Goal: Transaction & Acquisition: Purchase product/service

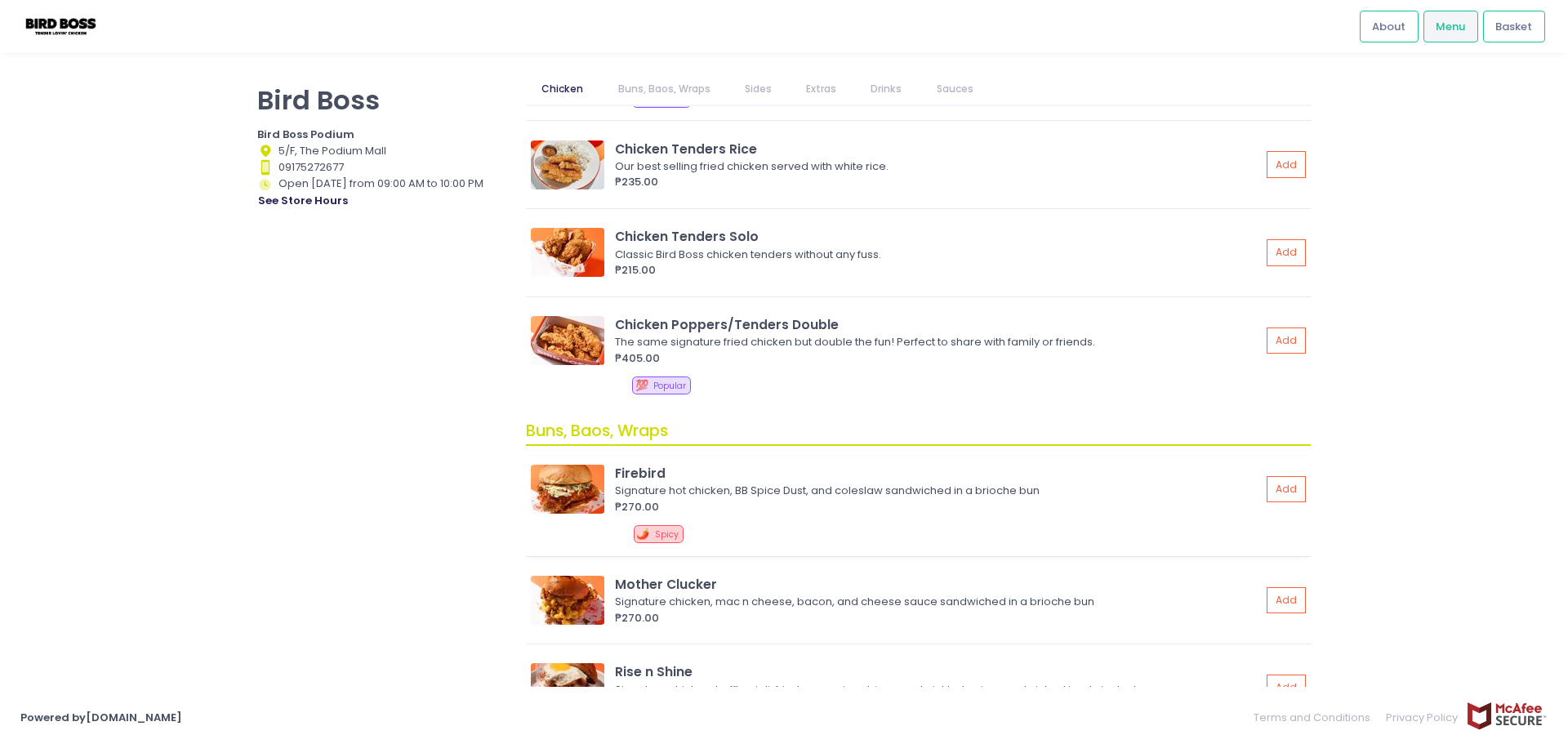
scroll to position [326, 0]
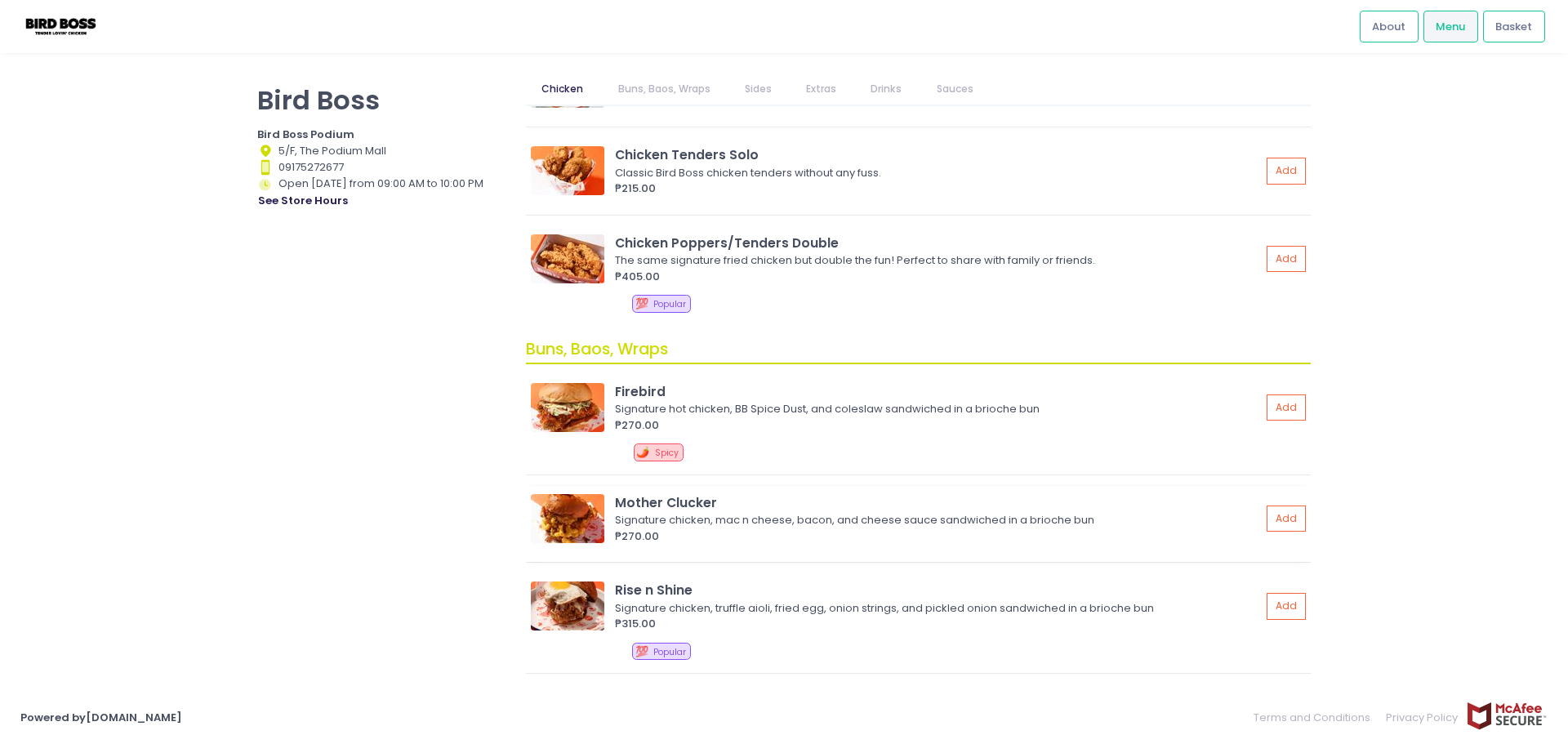
click at [578, 516] on img at bounding box center [567, 518] width 74 height 49
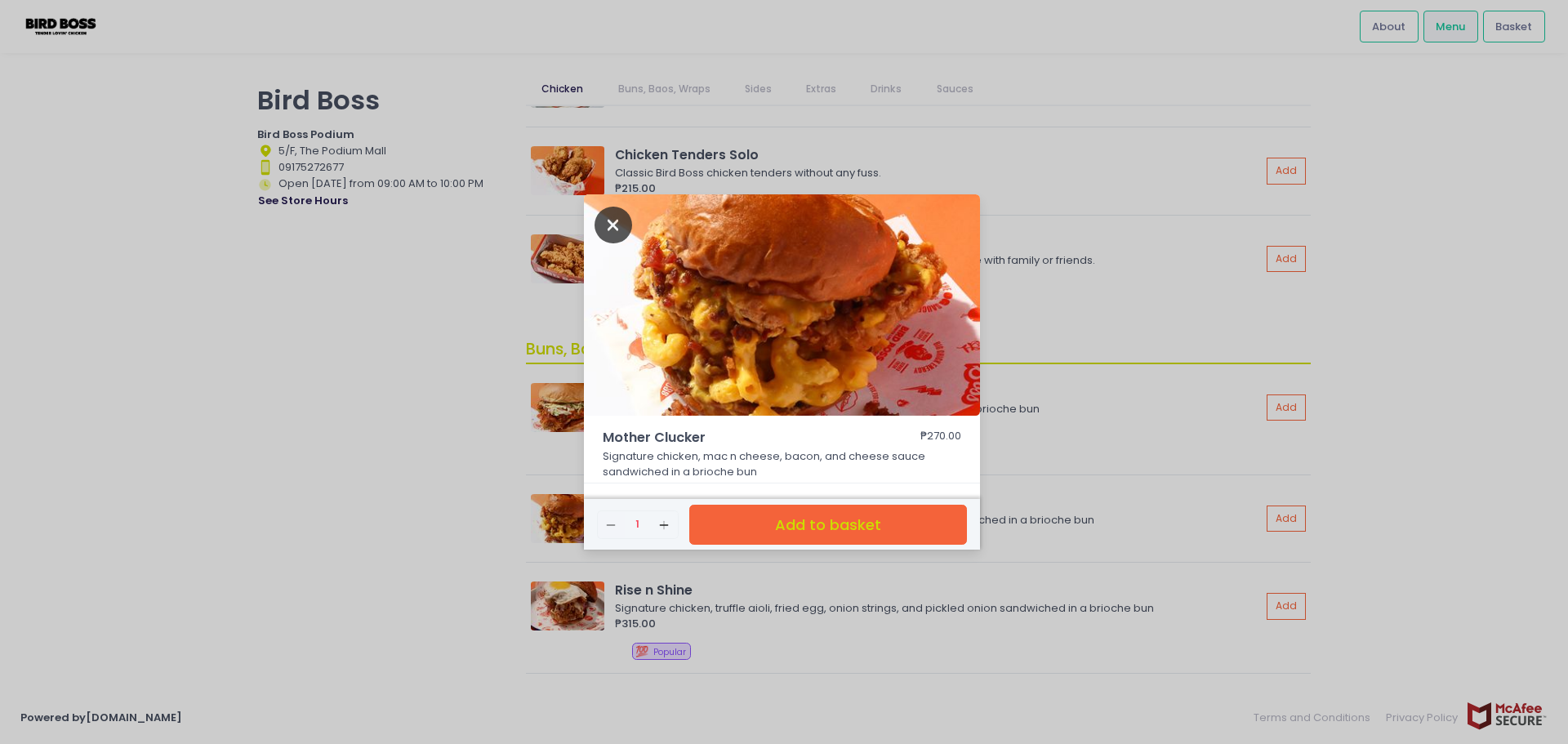
click at [616, 233] on icon "Close" at bounding box center [613, 225] width 38 height 37
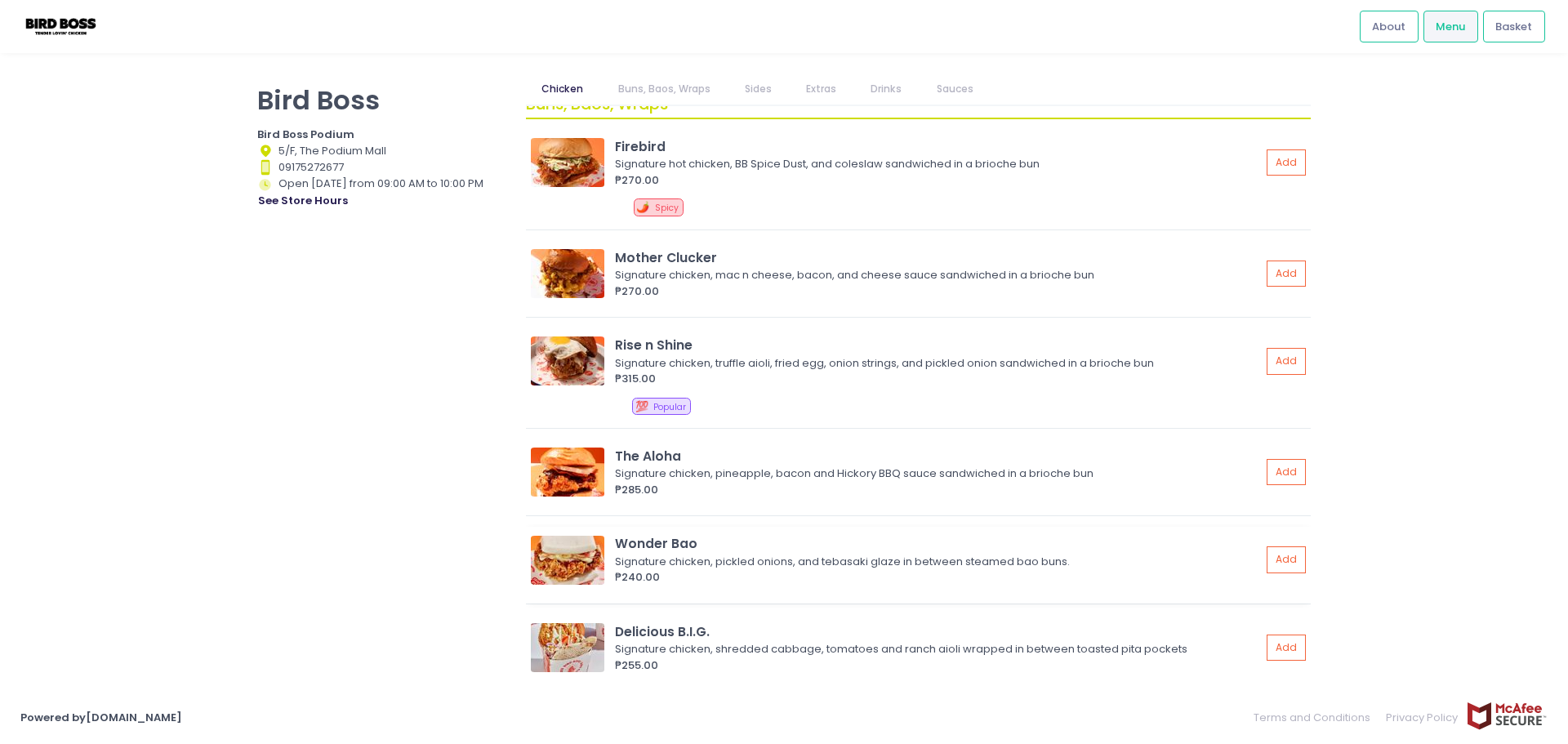
scroll to position [653, 0]
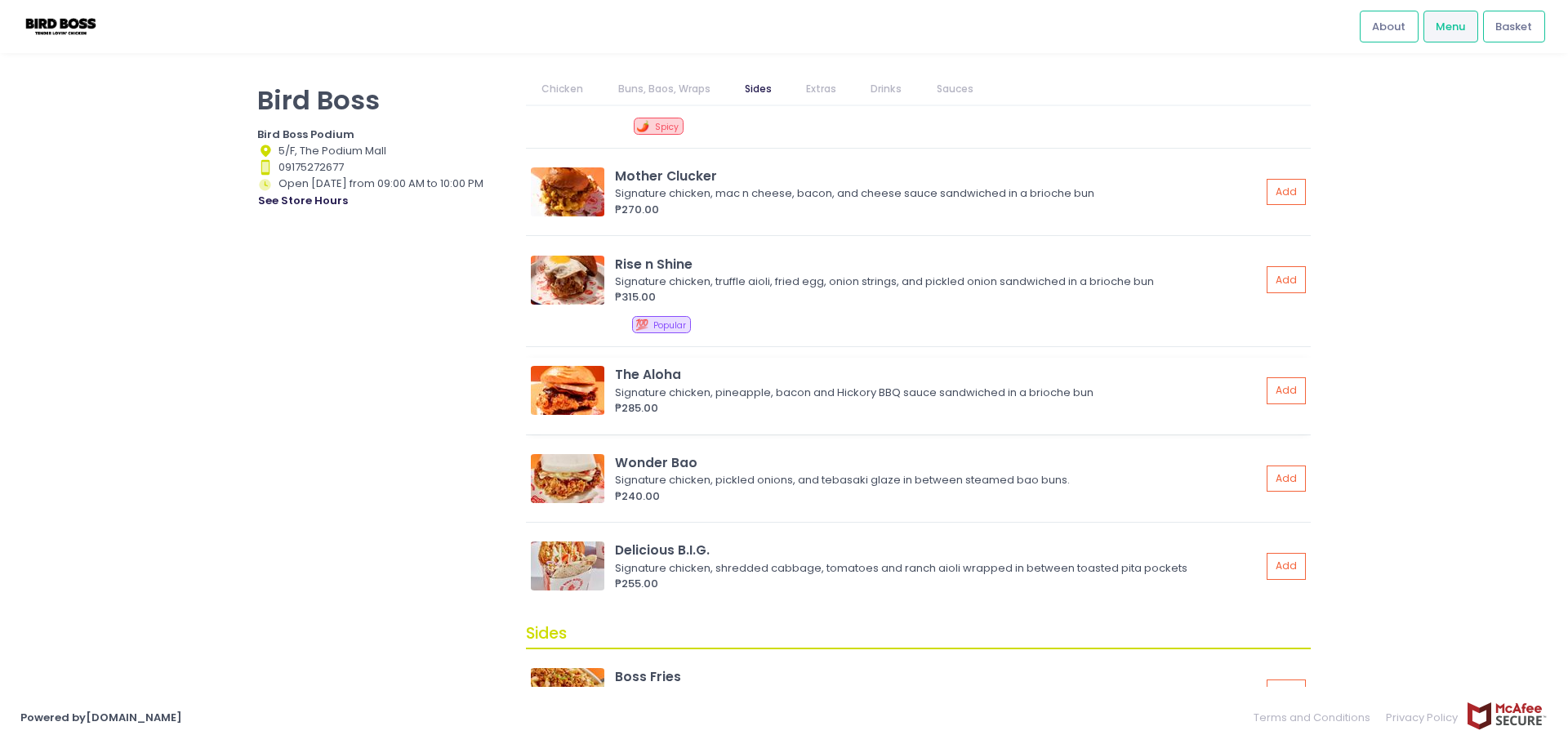
click at [556, 388] on img at bounding box center [567, 390] width 74 height 49
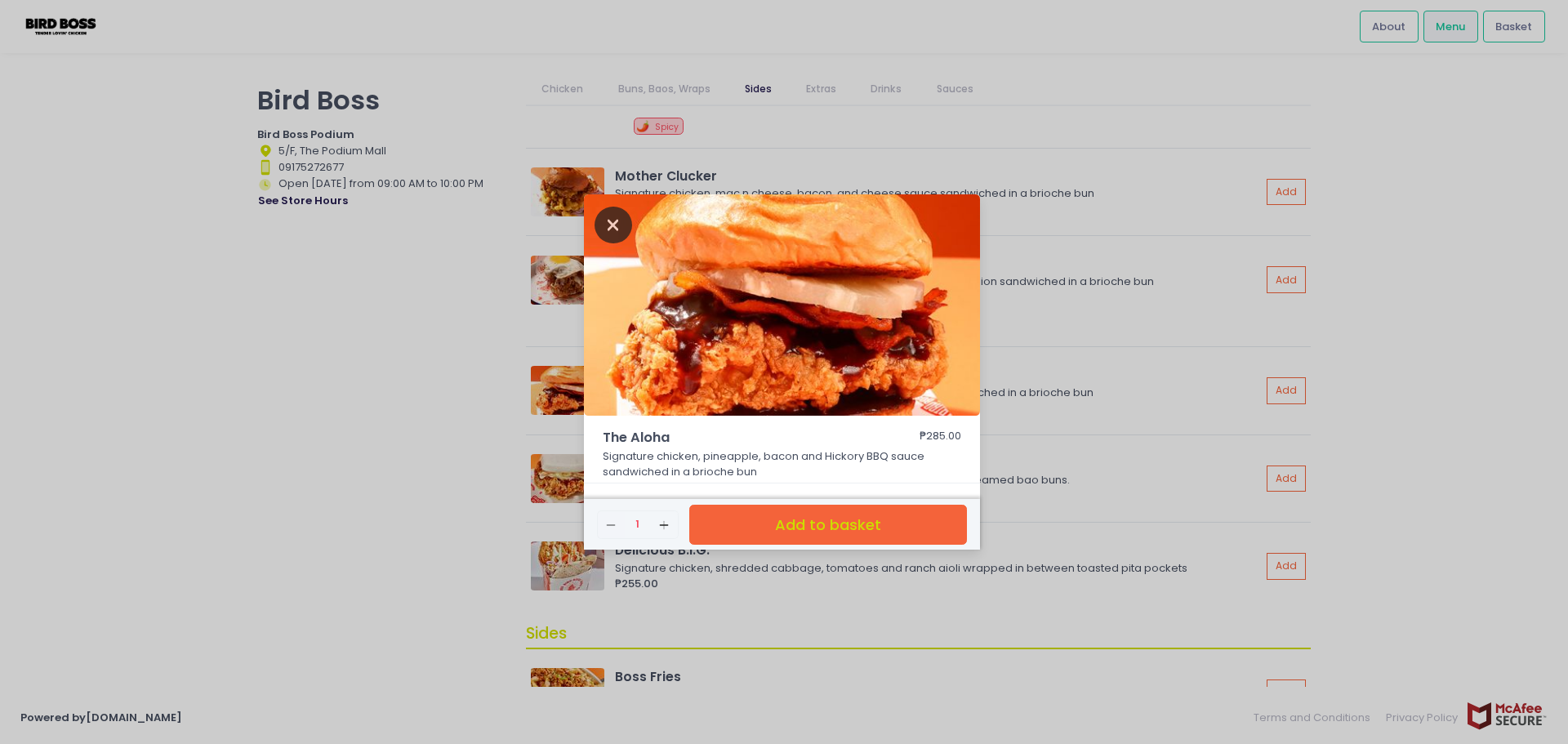
click at [614, 225] on icon "Close" at bounding box center [613, 225] width 38 height 37
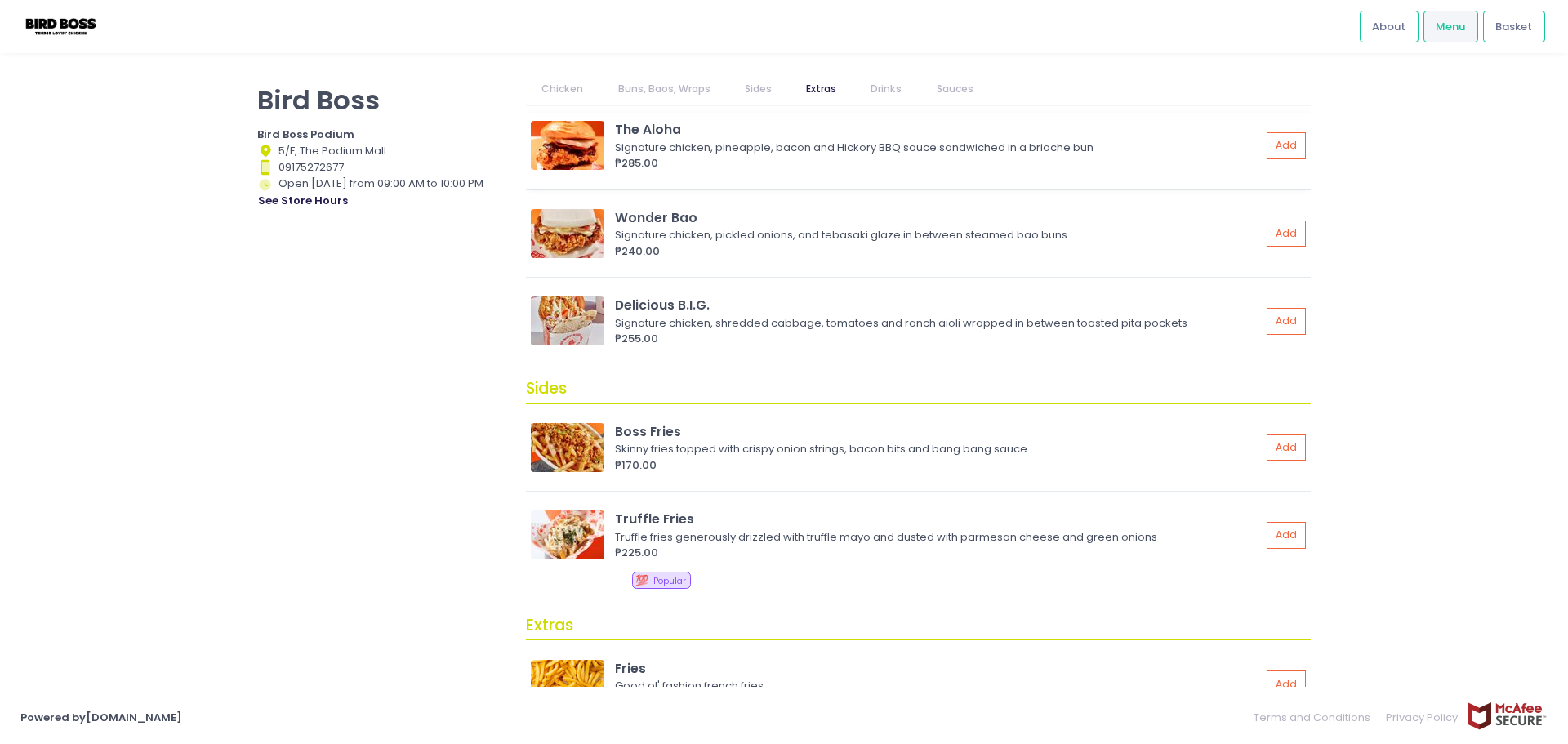
scroll to position [979, 0]
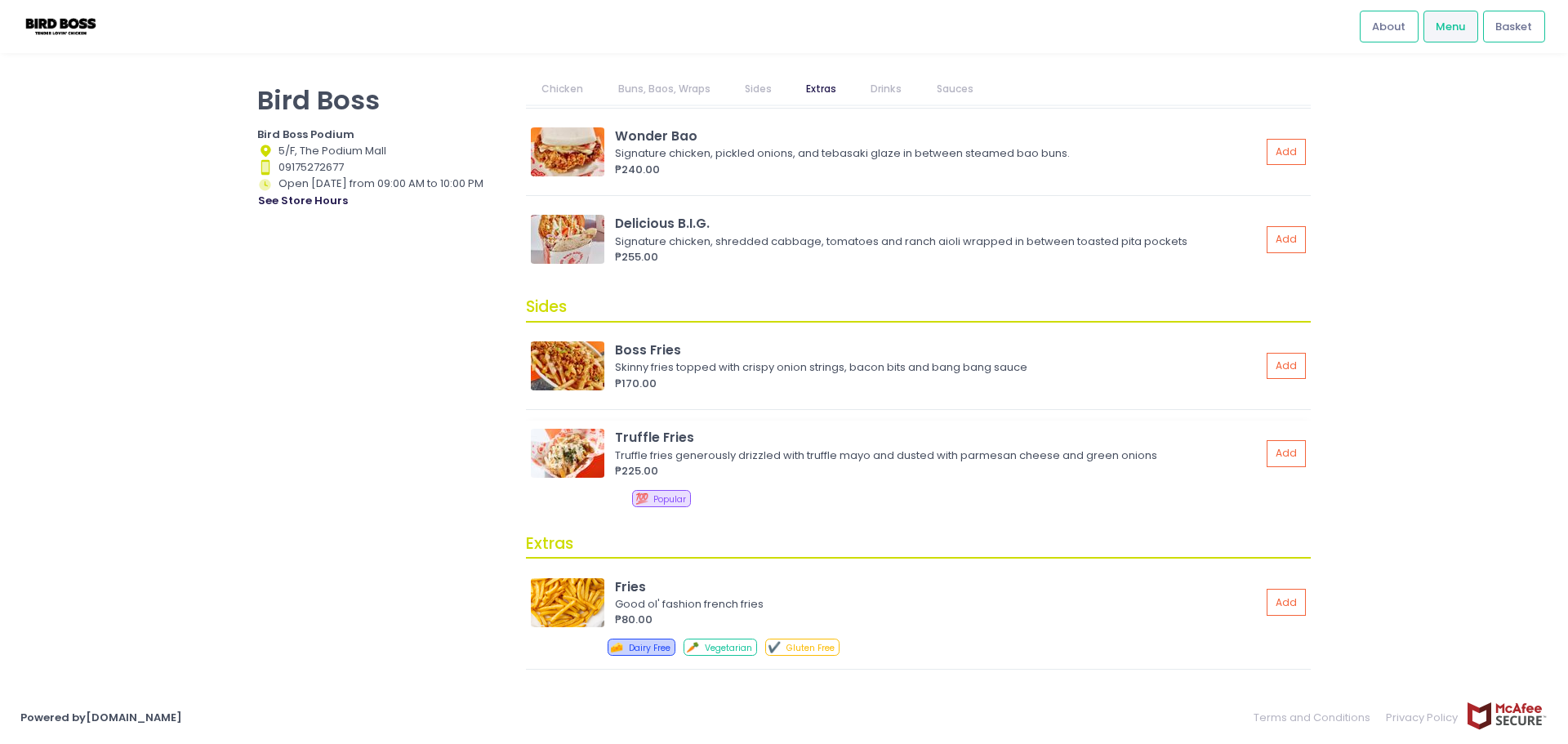
click at [586, 450] on img at bounding box center [567, 453] width 74 height 49
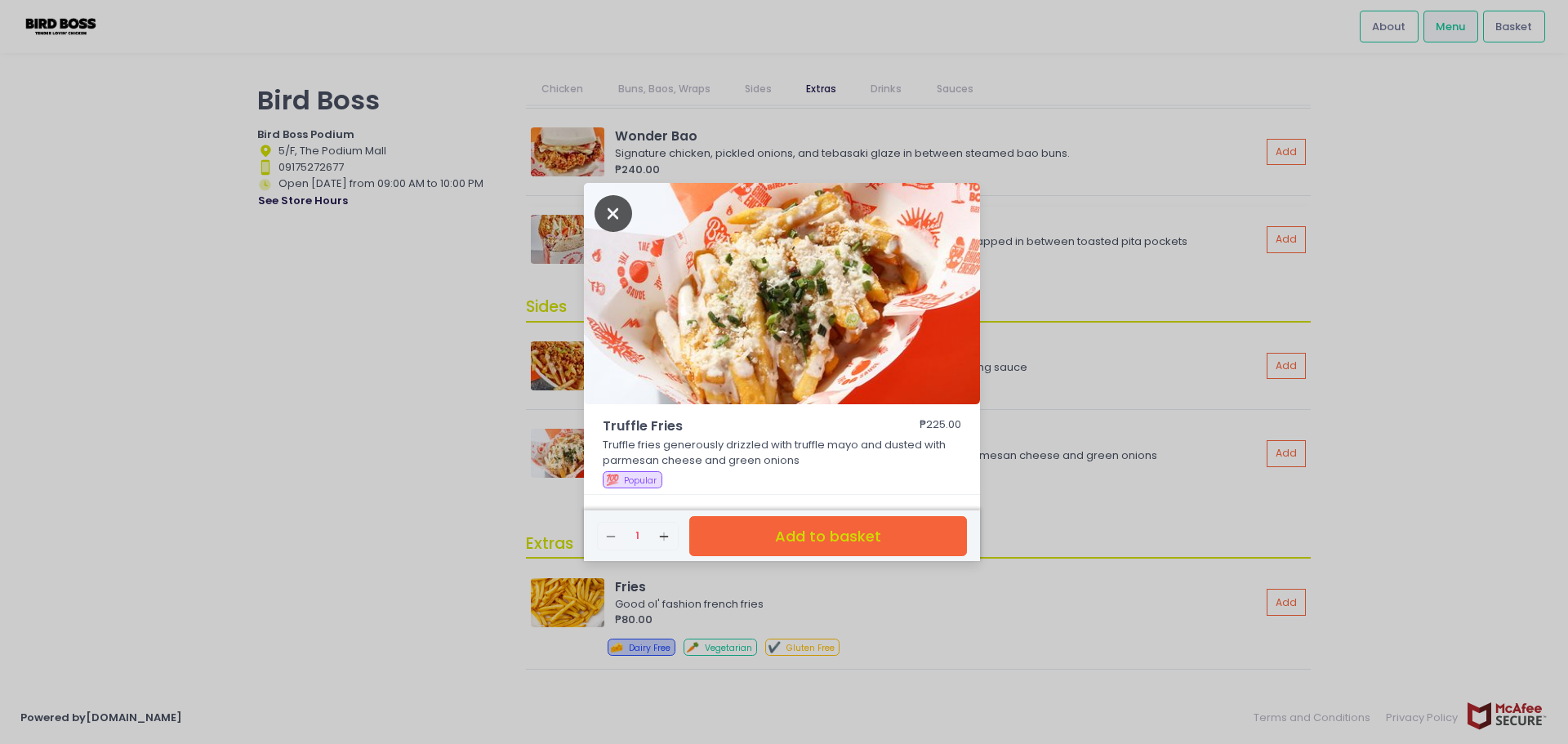
click at [598, 219] on icon "Close" at bounding box center [613, 213] width 38 height 37
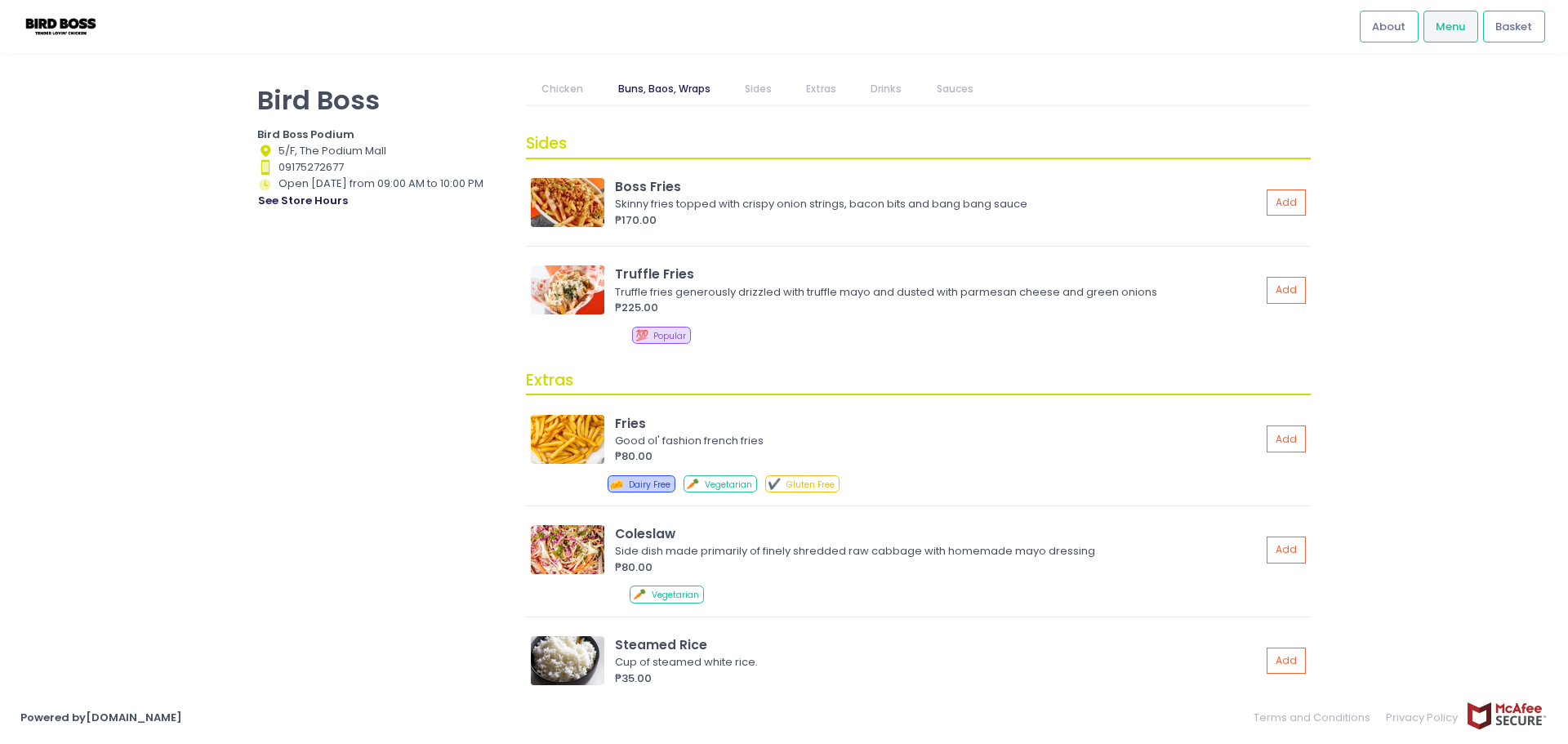
scroll to position [1061, 0]
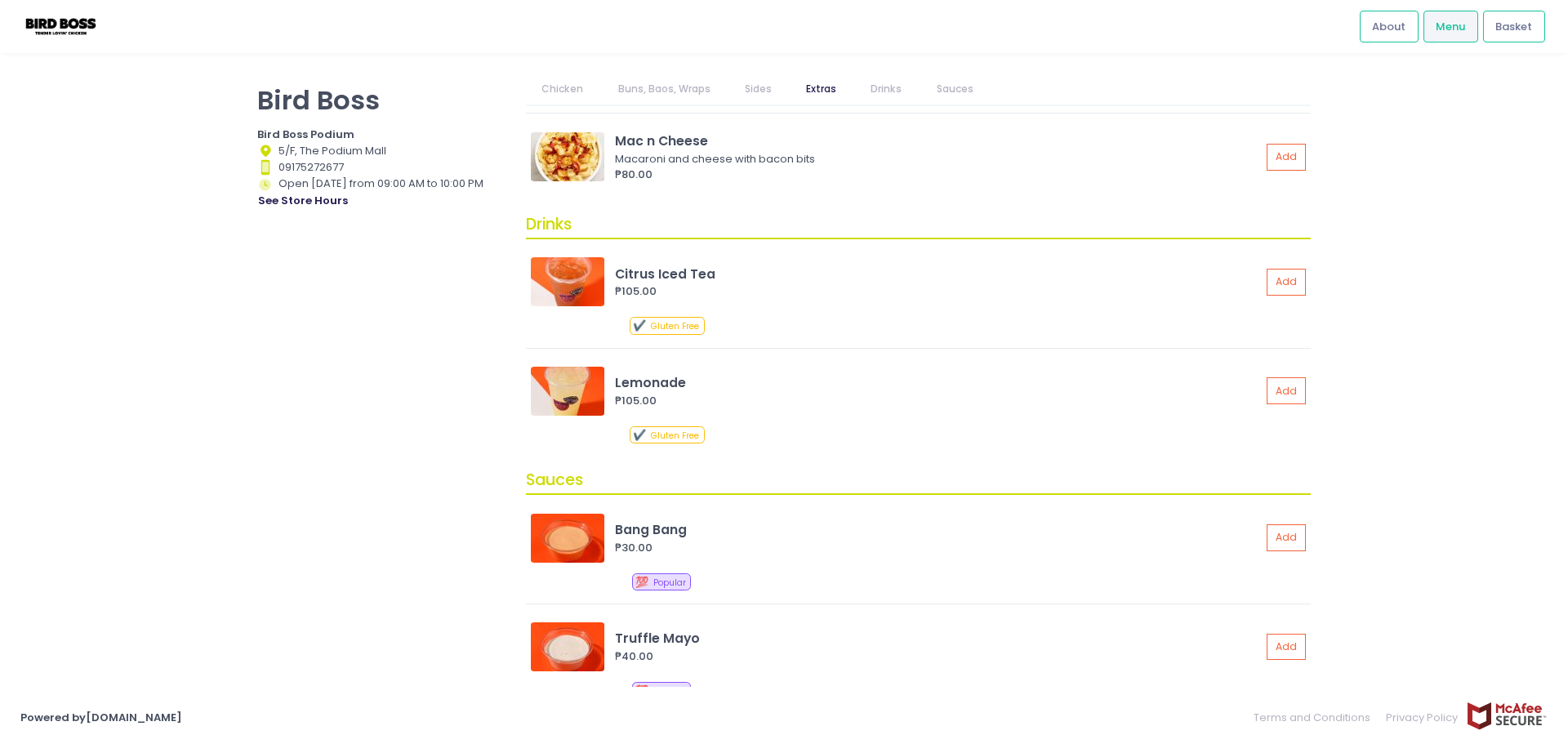
scroll to position [2002, 0]
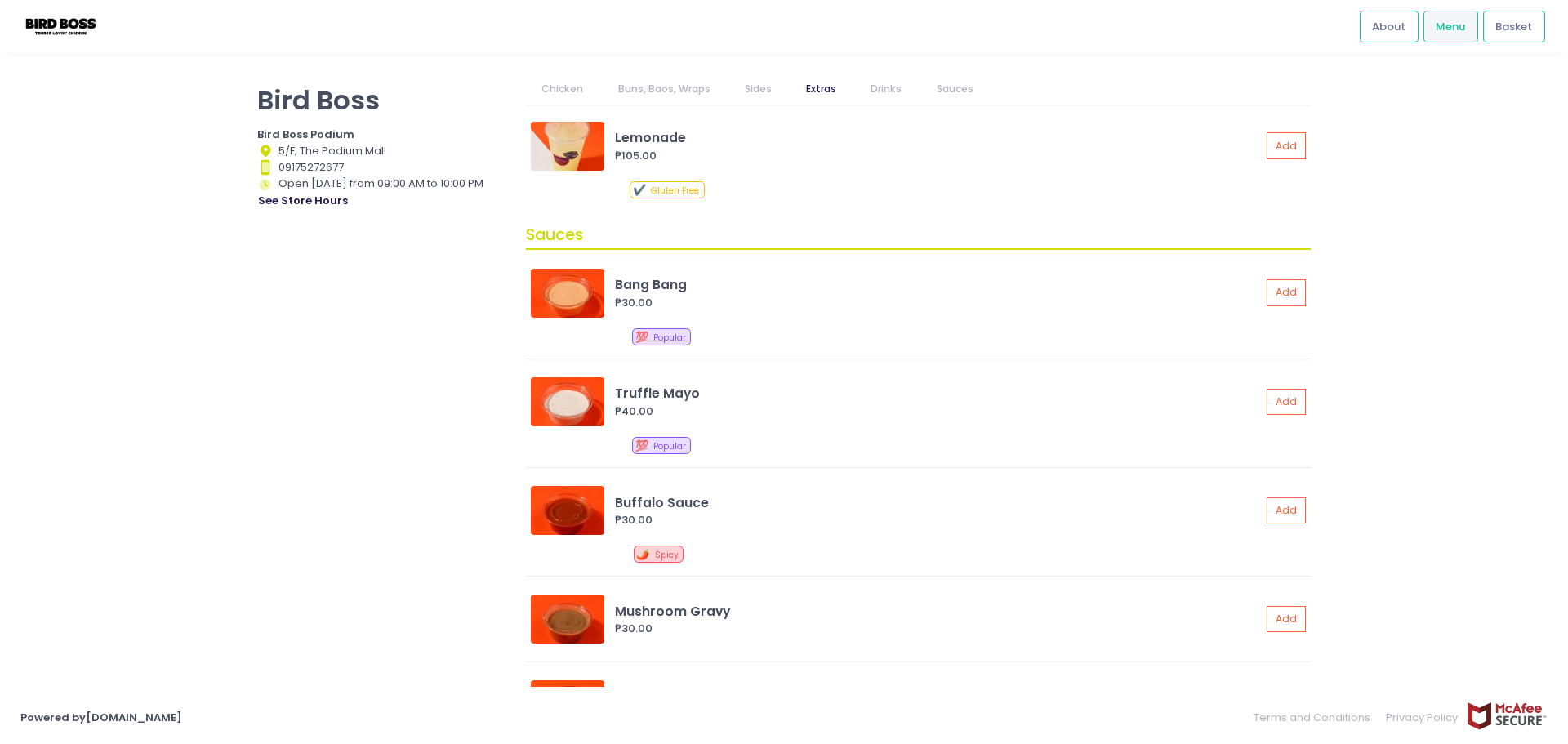
click at [553, 298] on img at bounding box center [567, 294] width 74 height 49
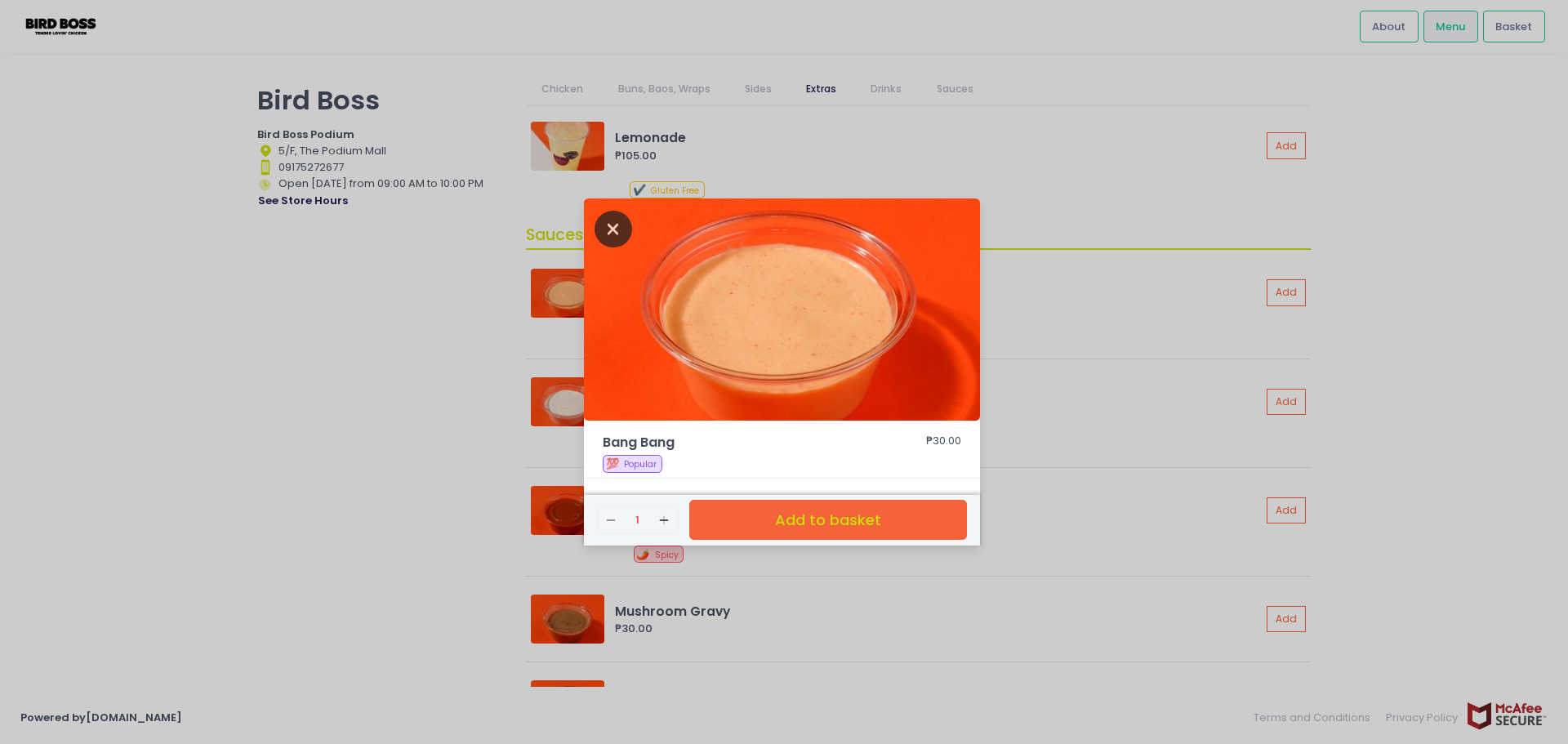
click at [613, 223] on icon "Close" at bounding box center [613, 229] width 38 height 37
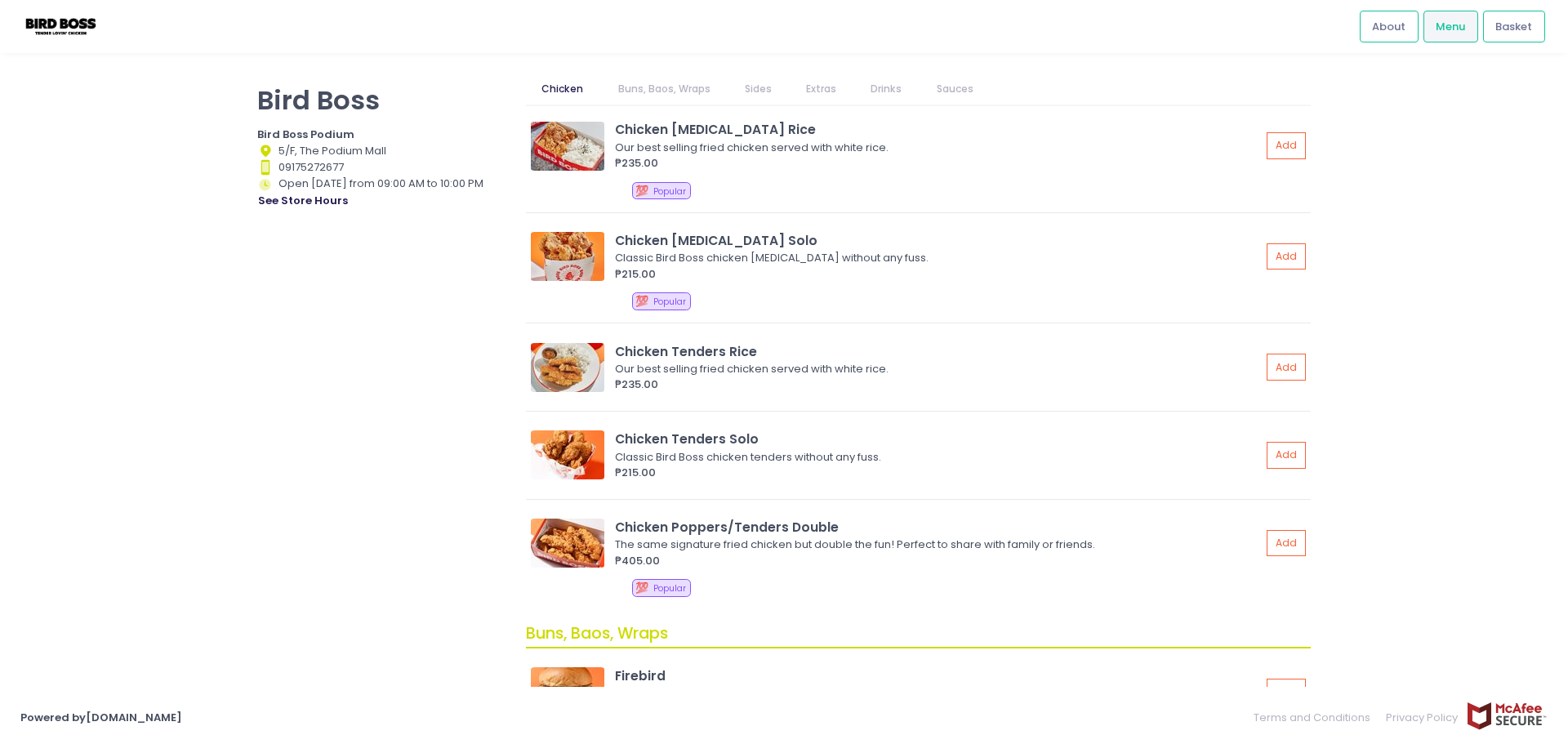
scroll to position [0, 0]
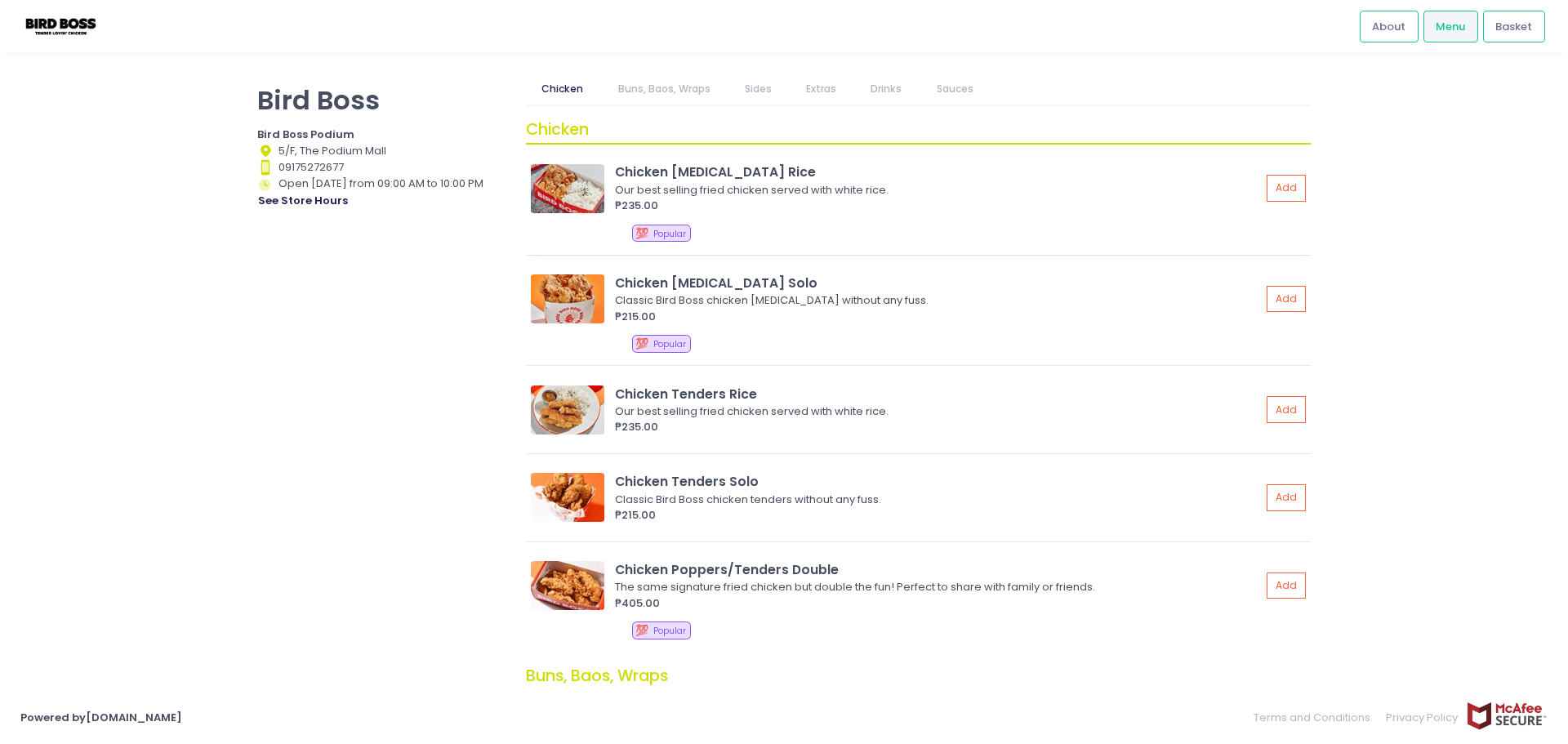
click at [558, 180] on img at bounding box center [567, 189] width 74 height 49
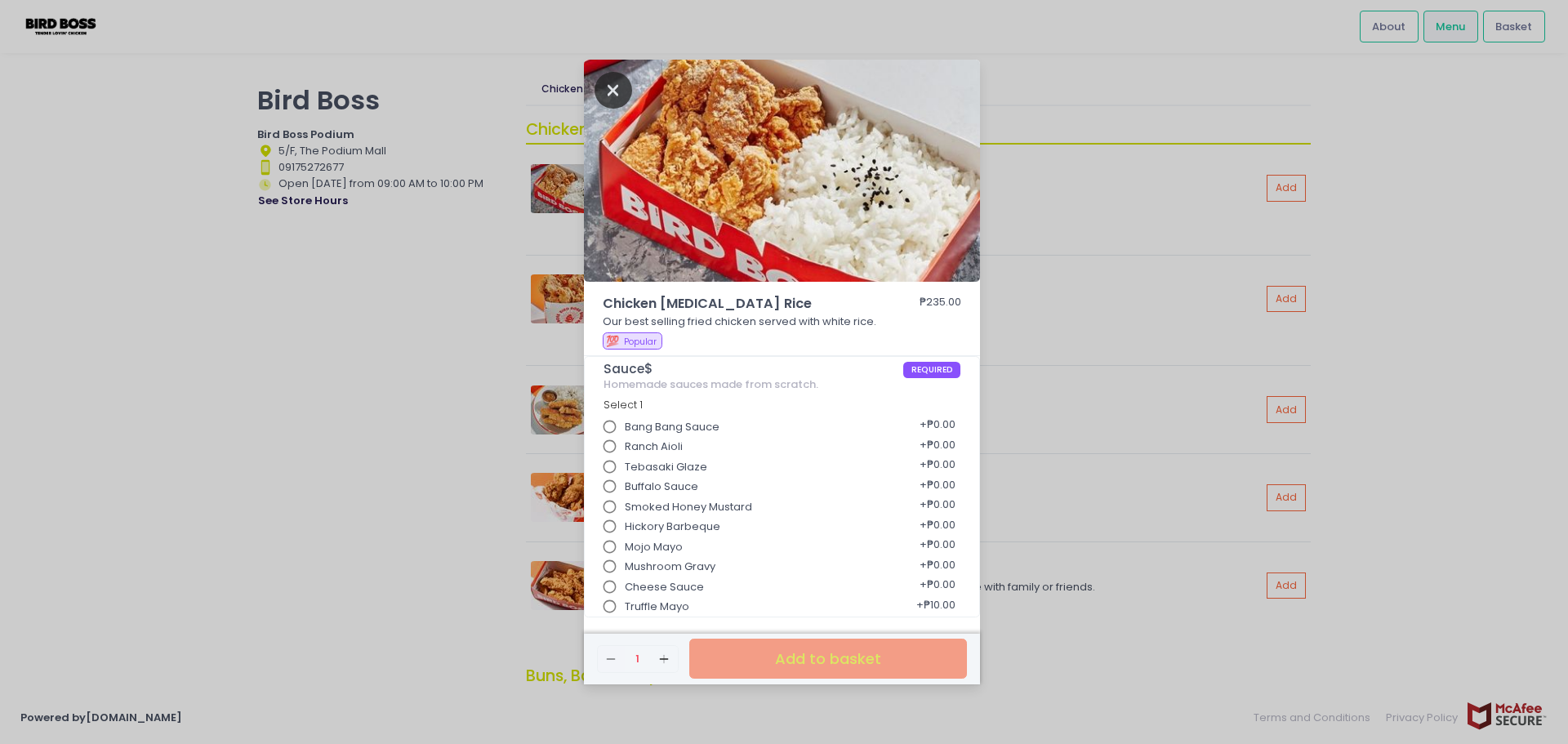
click at [607, 83] on icon "Close" at bounding box center [613, 90] width 38 height 37
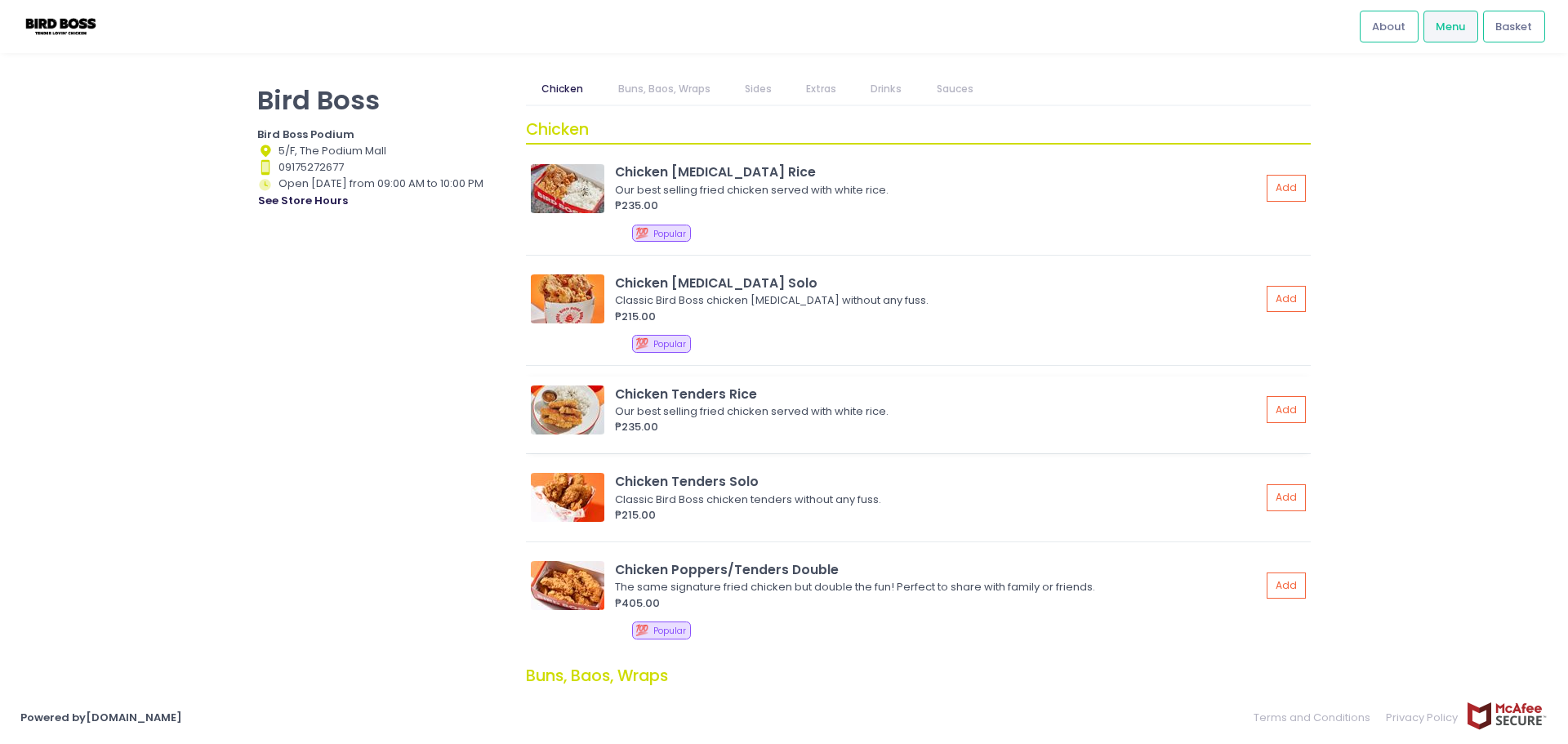
click at [564, 415] on img at bounding box center [567, 410] width 74 height 49
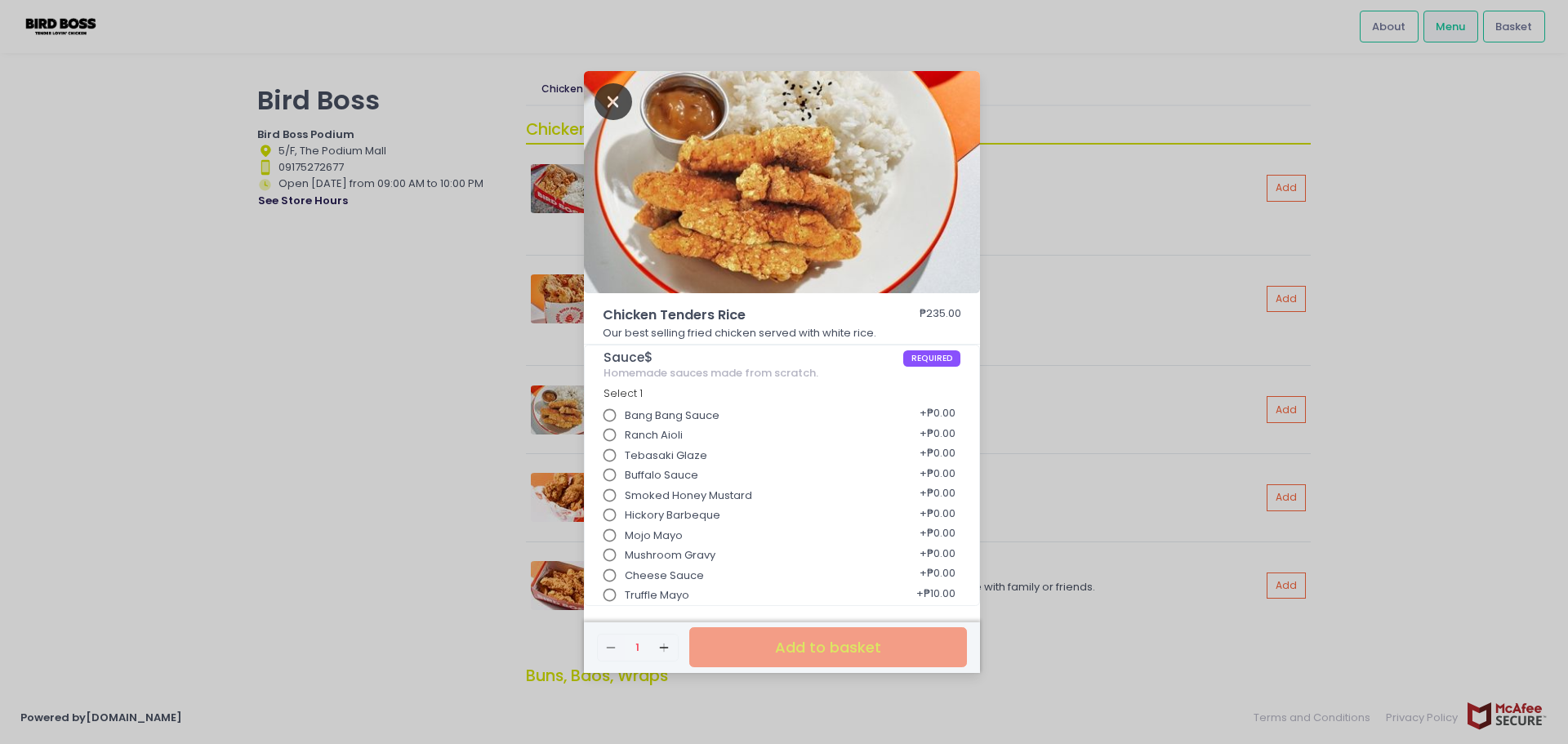
click at [619, 105] on icon "Close" at bounding box center [613, 101] width 38 height 37
